Goal: Unclear

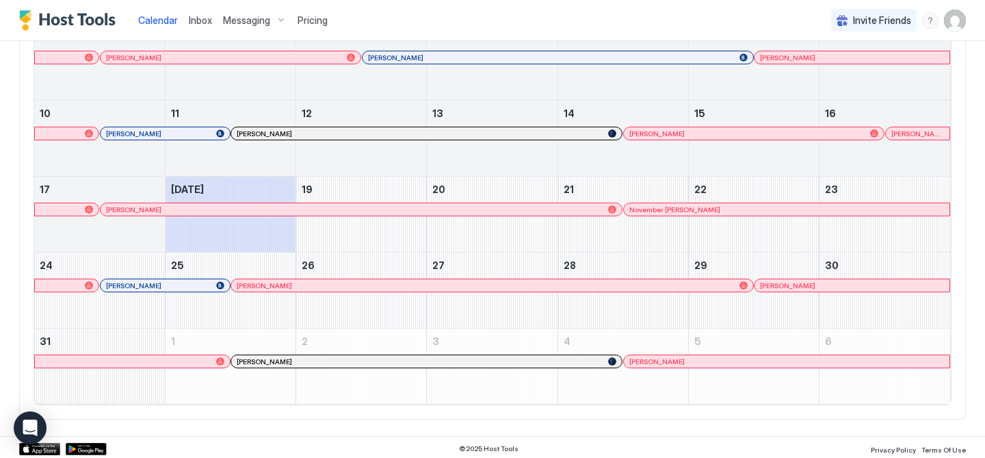
scroll to position [256, 0]
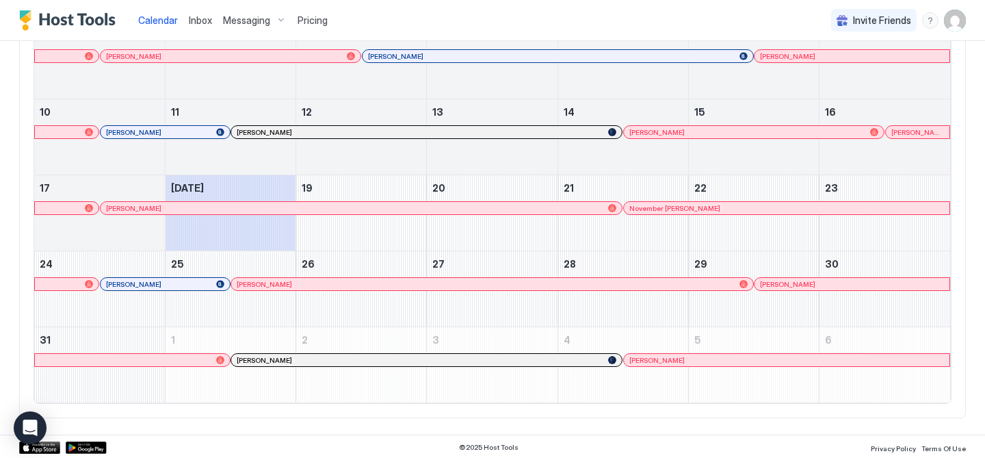
click at [338, 359] on div at bounding box center [338, 359] width 11 height 11
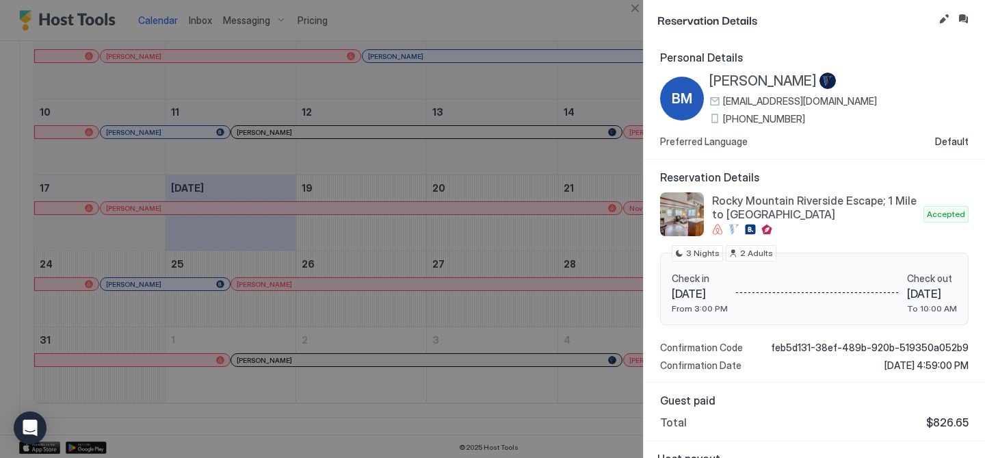
scroll to position [40, 0]
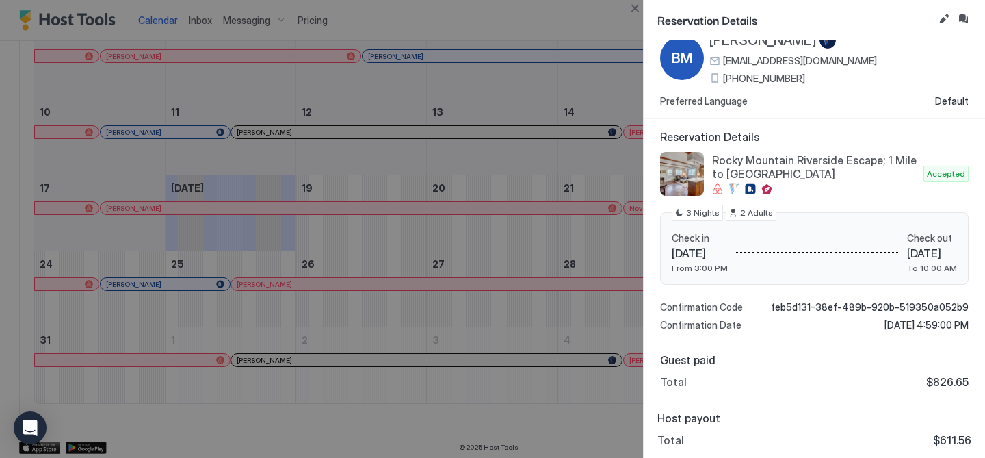
click at [510, 409] on div at bounding box center [492, 229] width 985 height 458
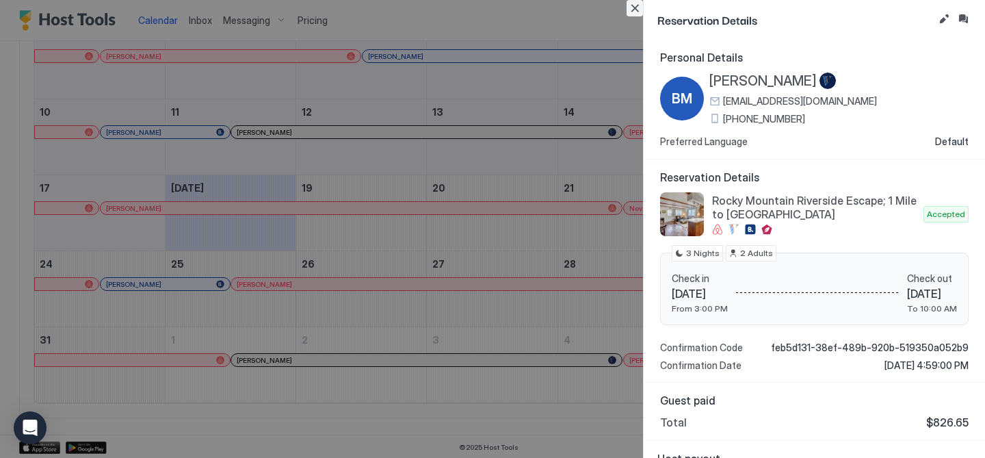
click at [632, 9] on button "Close" at bounding box center [635, 8] width 16 height 16
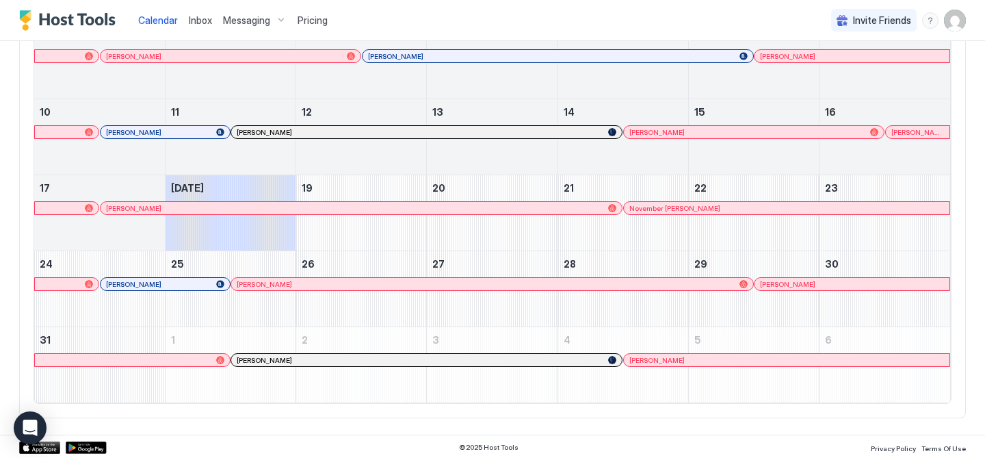
click at [673, 363] on div at bounding box center [672, 359] width 11 height 11
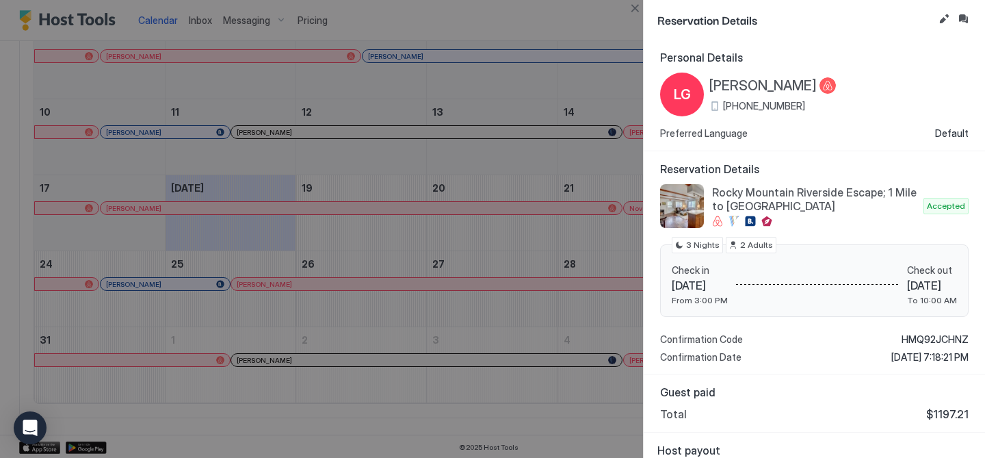
scroll to position [32, 0]
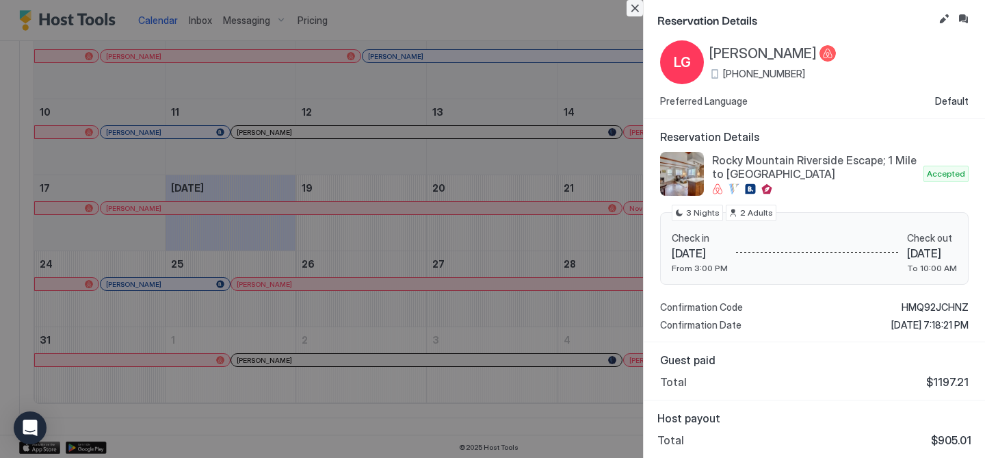
click at [632, 8] on button "Close" at bounding box center [635, 8] width 16 height 16
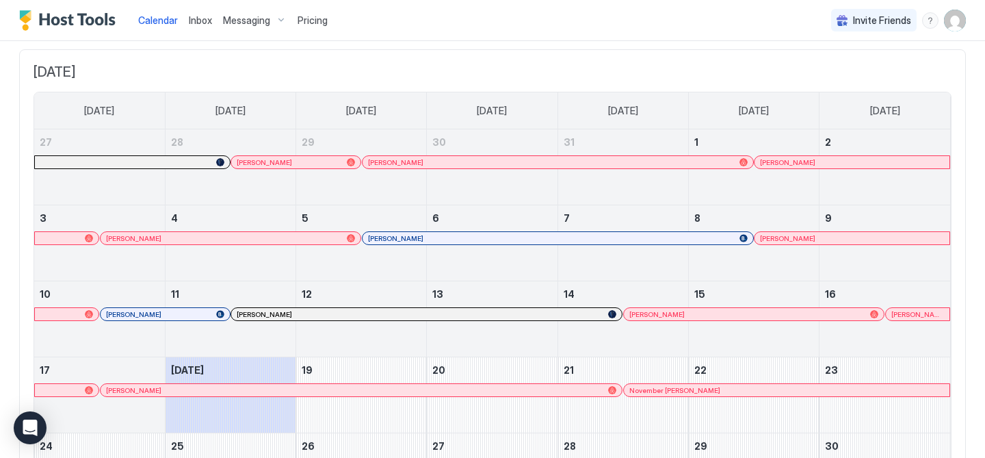
scroll to position [0, 0]
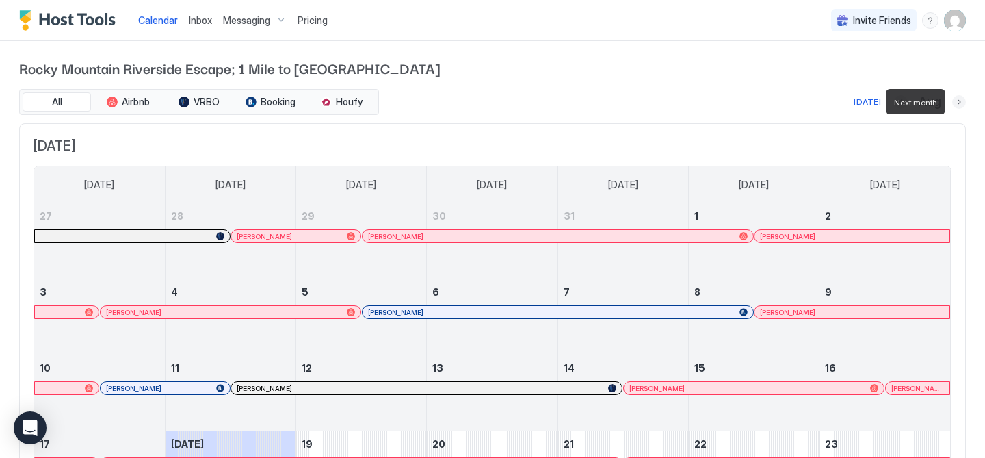
click at [961, 103] on button "Next month" at bounding box center [959, 102] width 14 height 14
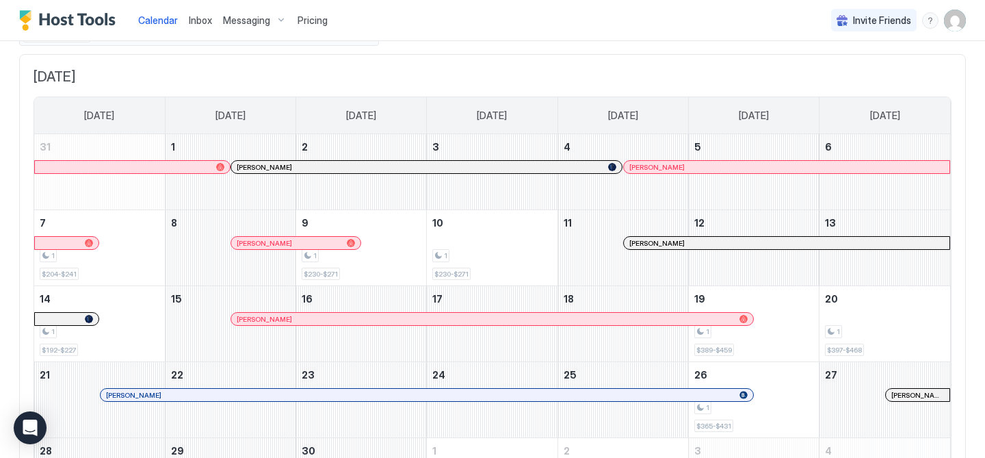
scroll to position [92, 0]
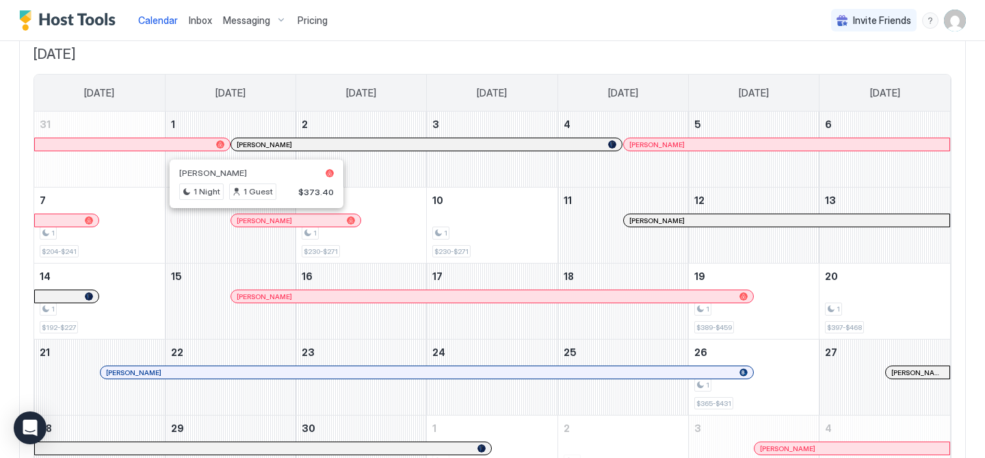
click at [252, 220] on div at bounding box center [252, 220] width 11 height 11
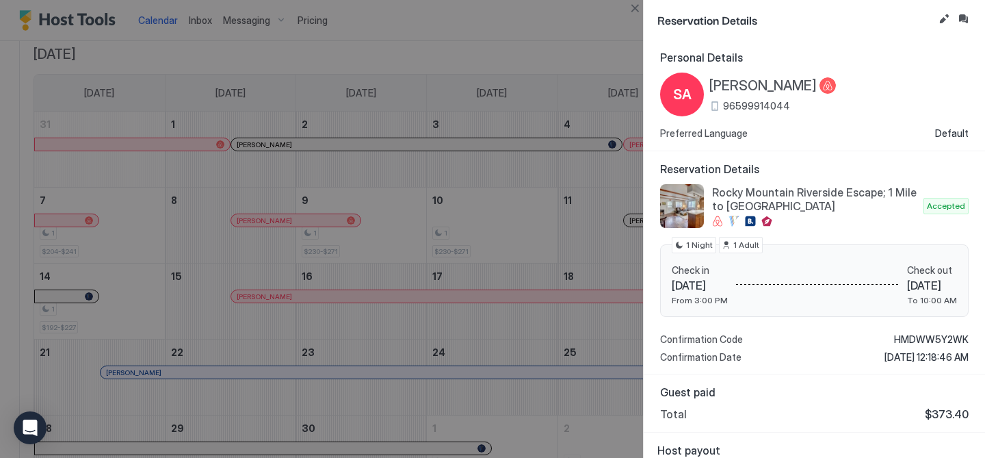
scroll to position [32, 0]
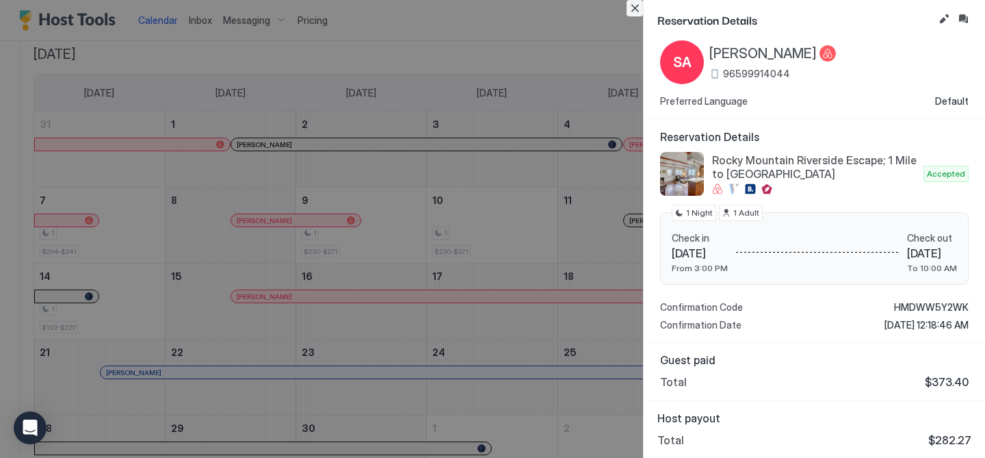
click at [634, 10] on button "Close" at bounding box center [635, 8] width 16 height 16
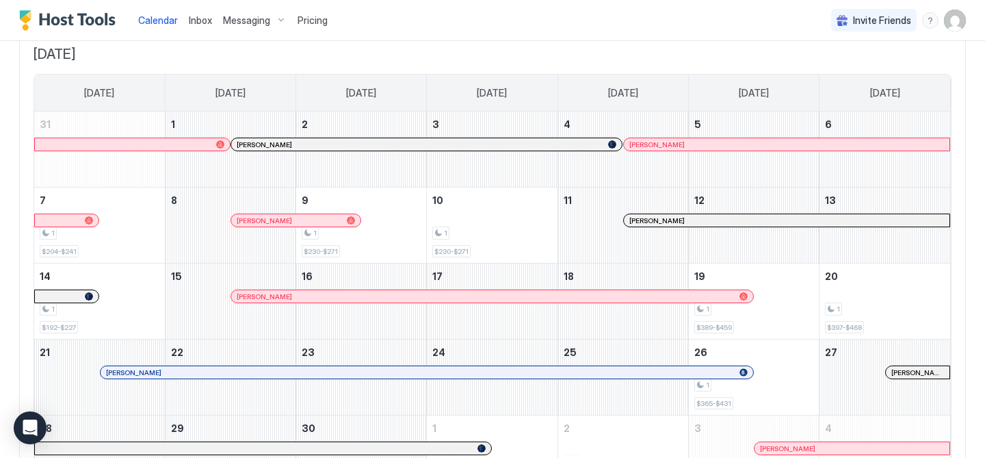
click at [668, 221] on div at bounding box center [668, 220] width 11 height 11
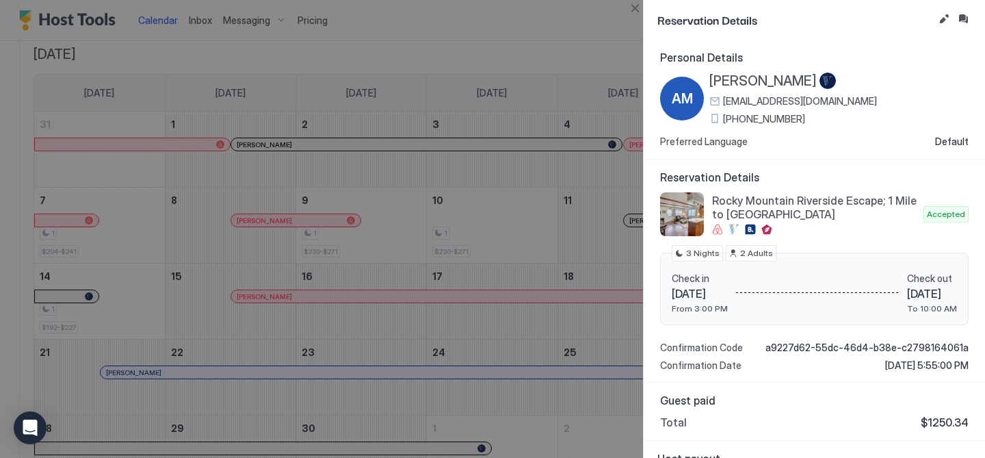
scroll to position [40, 0]
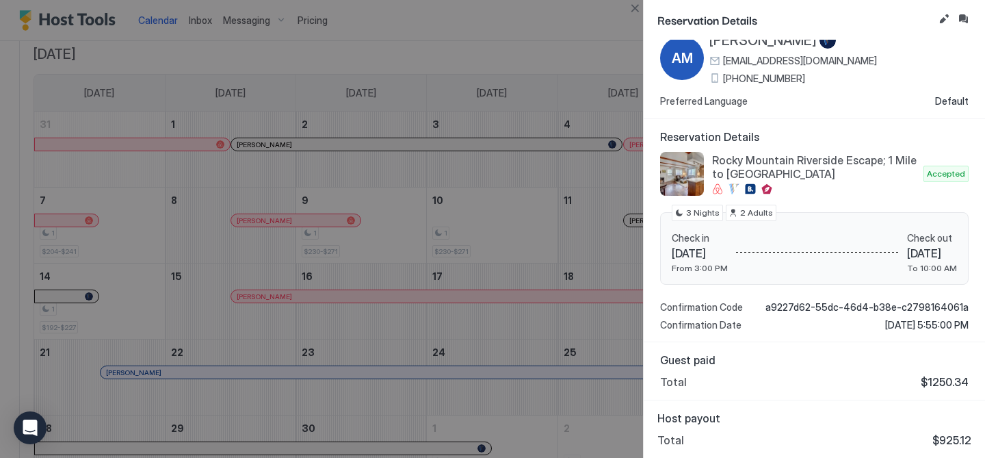
click at [392, 323] on div at bounding box center [492, 229] width 985 height 458
click at [632, 10] on button "Close" at bounding box center [635, 8] width 16 height 16
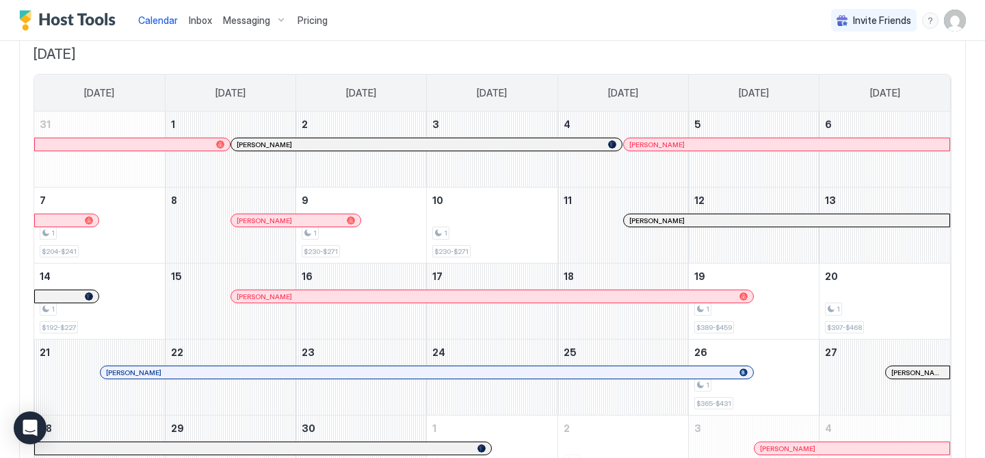
click at [499, 290] on div "[PERSON_NAME]" at bounding box center [491, 296] width 521 height 12
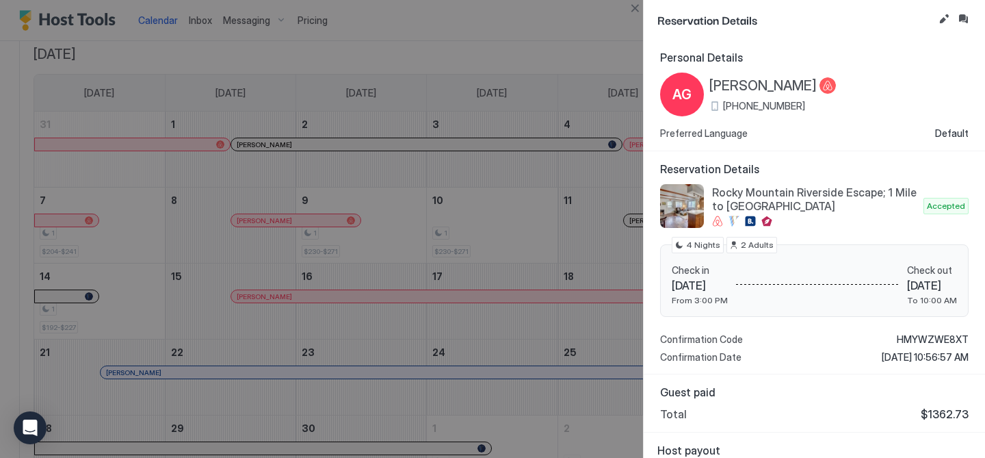
scroll to position [32, 0]
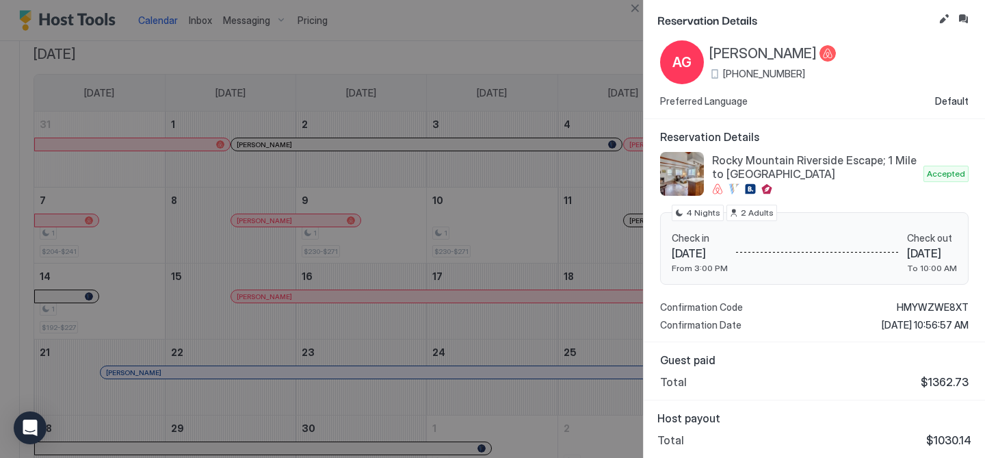
click at [499, 337] on div at bounding box center [492, 229] width 985 height 458
click at [635, 12] on button "Close" at bounding box center [635, 8] width 16 height 16
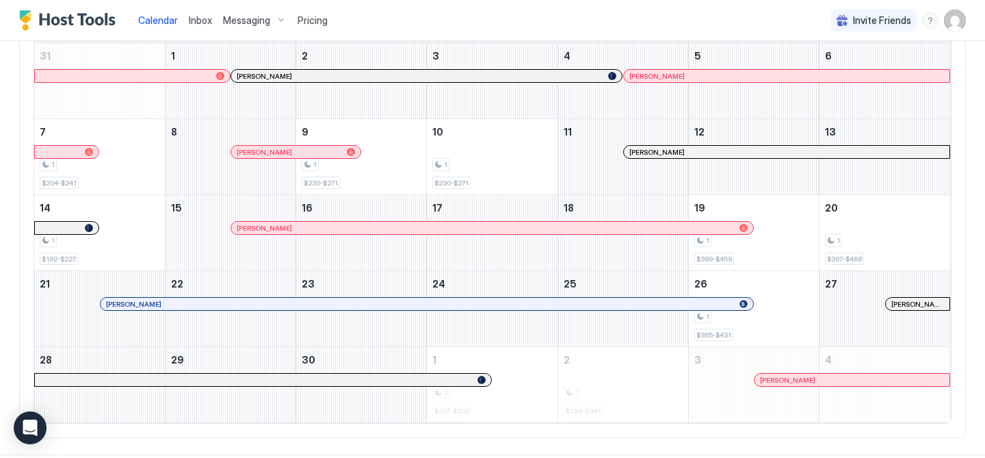
scroll to position [177, 0]
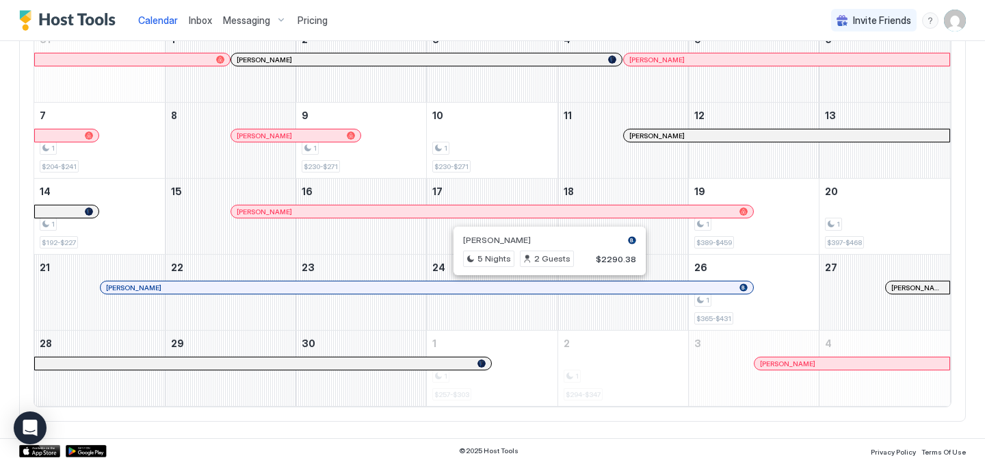
click at [544, 285] on div at bounding box center [543, 287] width 11 height 11
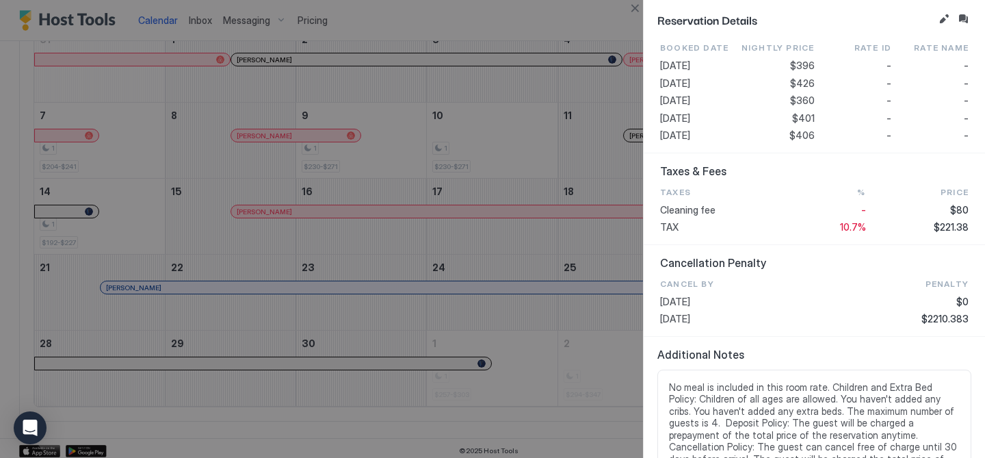
scroll to position [531, 0]
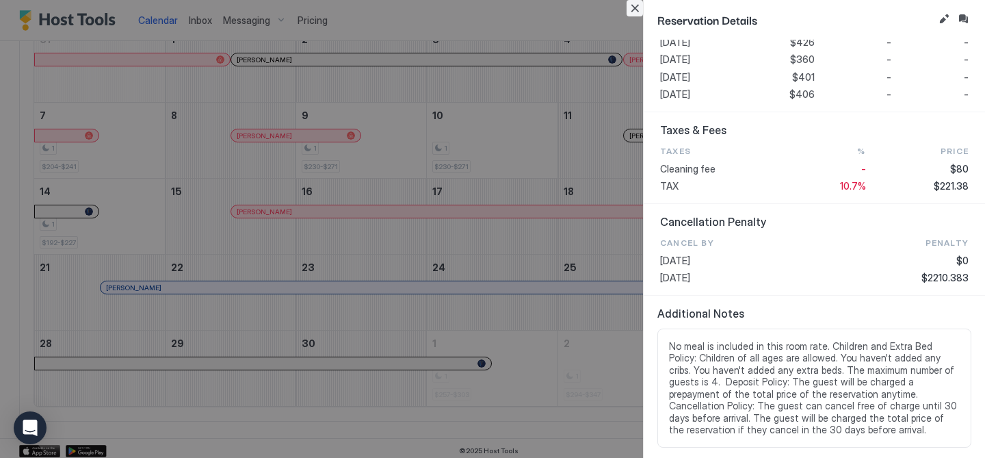
click at [634, 8] on button "Close" at bounding box center [635, 8] width 16 height 16
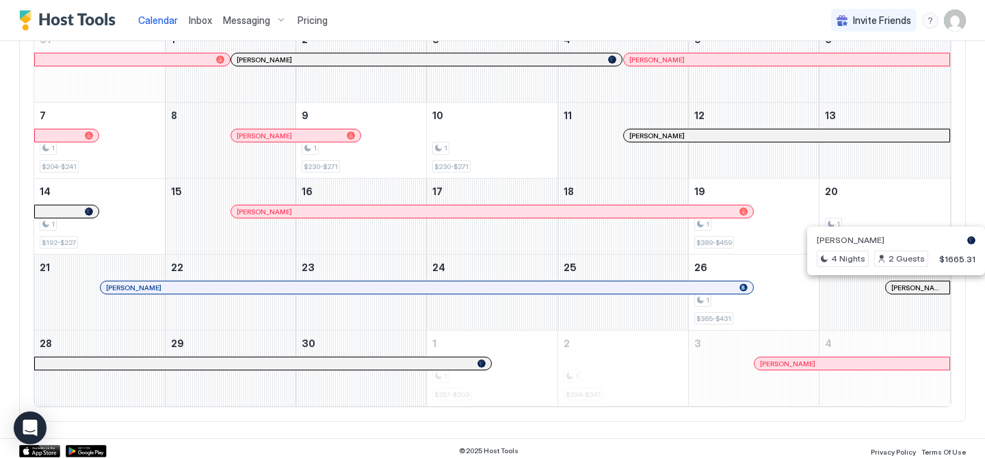
click at [906, 283] on div at bounding box center [905, 287] width 11 height 11
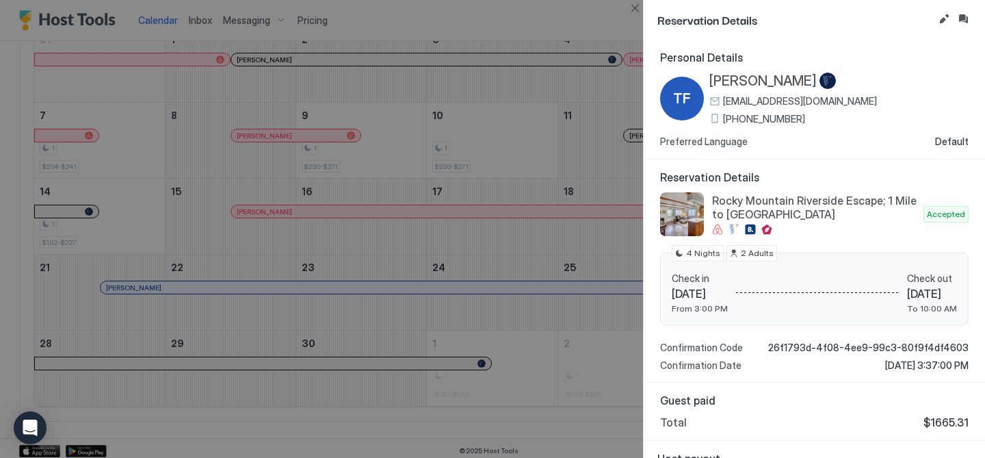
scroll to position [40, 0]
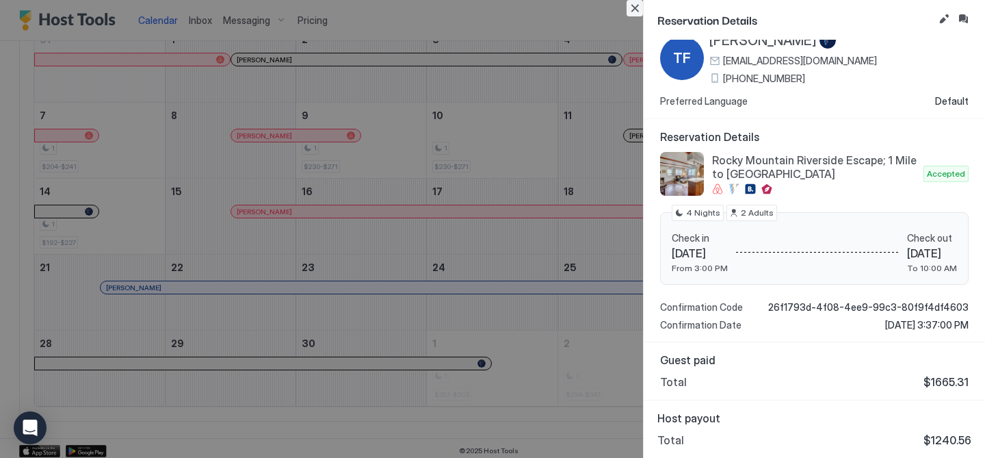
click at [635, 8] on button "Close" at bounding box center [635, 8] width 16 height 16
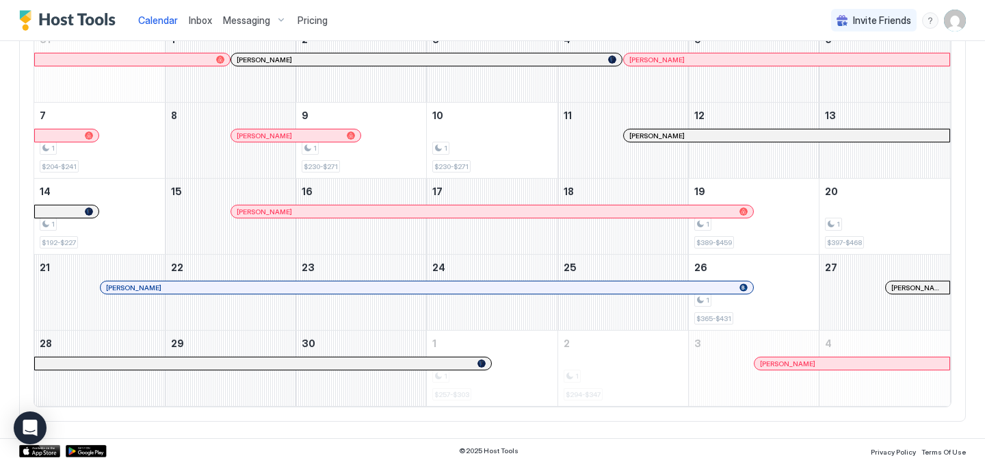
click at [798, 363] on div at bounding box center [797, 363] width 11 height 11
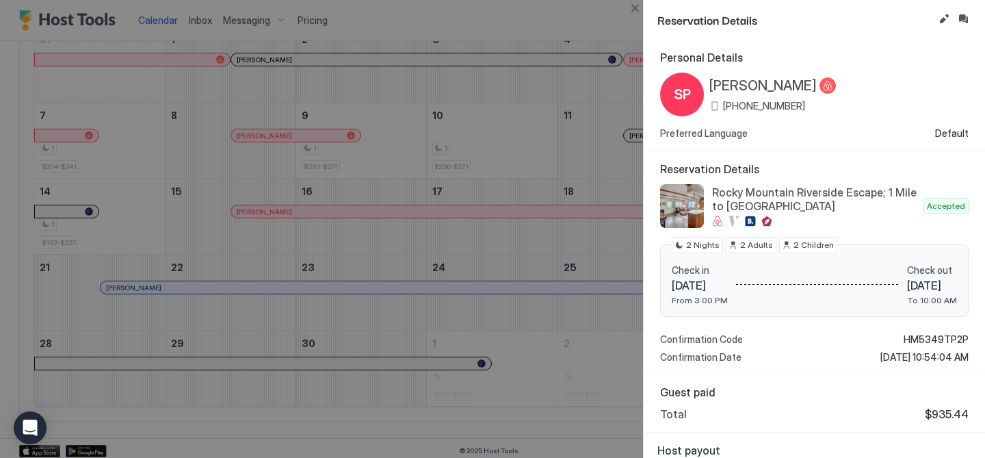
scroll to position [32, 0]
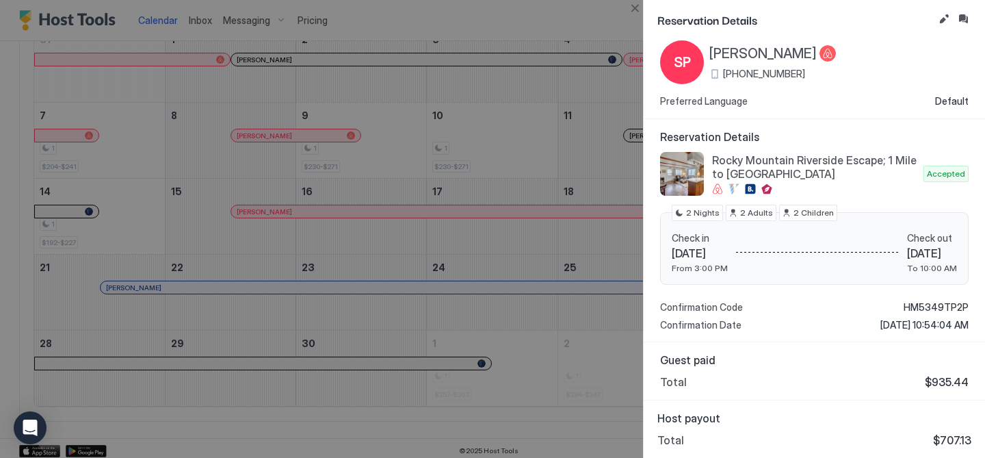
click at [517, 355] on div at bounding box center [492, 229] width 985 height 458
click at [635, 8] on button "Close" at bounding box center [635, 8] width 16 height 16
